Goal: Information Seeking & Learning: Learn about a topic

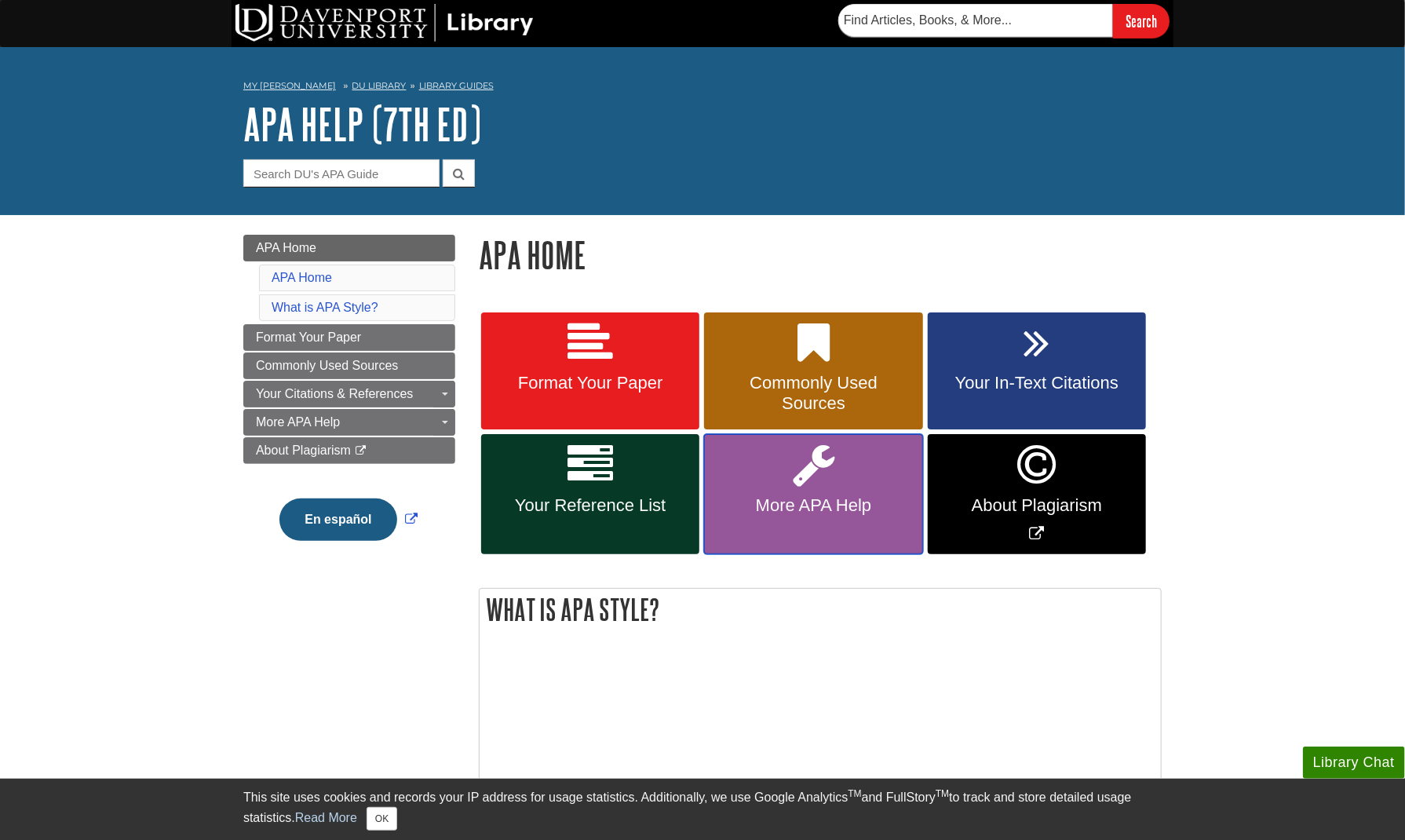
click at [790, 492] on link "More APA Help" at bounding box center [813, 494] width 218 height 120
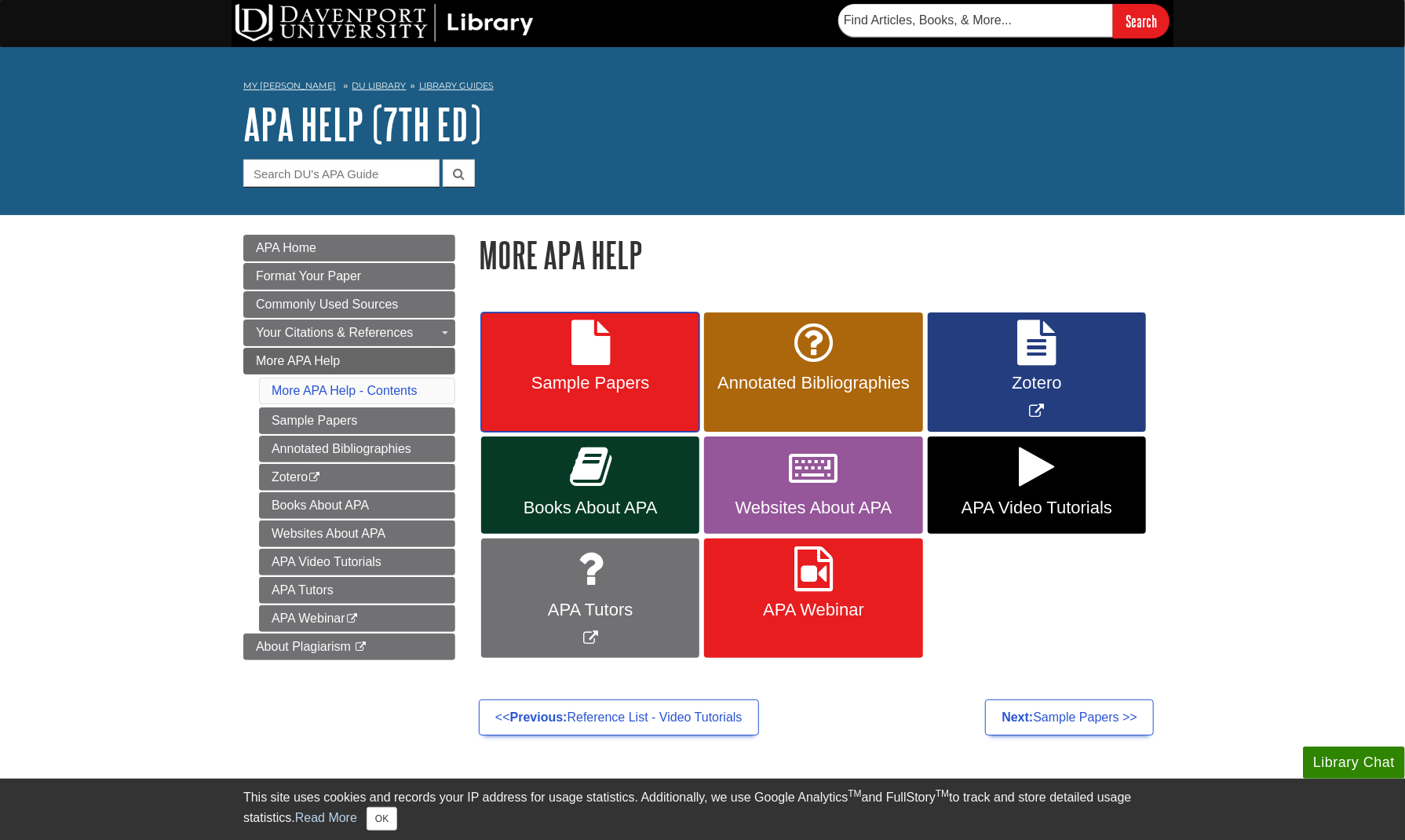
click at [608, 386] on span "Sample Papers" at bounding box center [590, 383] width 195 height 21
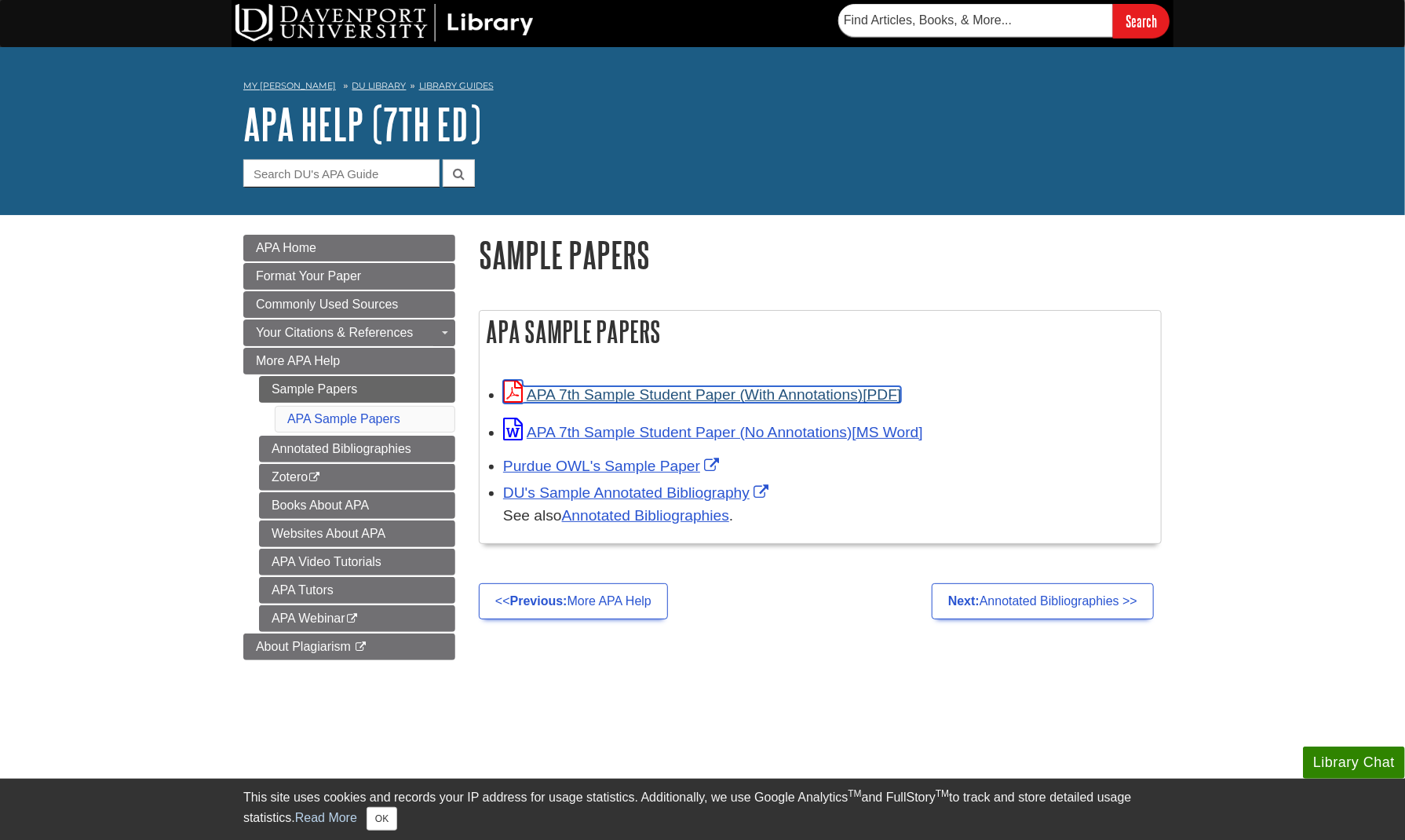
click at [680, 397] on link "APA 7th Sample Student Paper (With Annotations)" at bounding box center [702, 394] width 398 height 17
click at [134, 145] on div "My [PERSON_NAME] DU Library Library Guides APA APA Help (7th Ed) Sample Papers …" at bounding box center [702, 130] width 1405 height 168
